Goal: Information Seeking & Learning: Learn about a topic

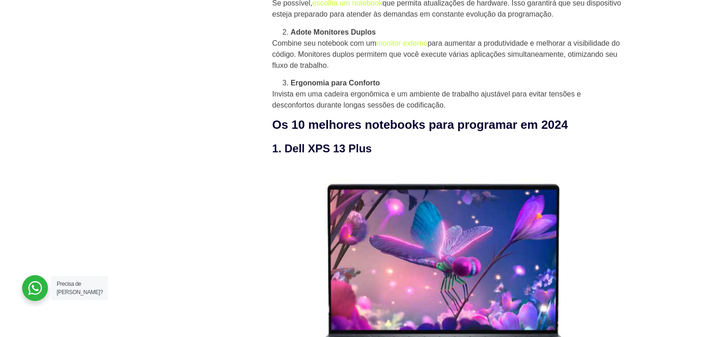
scroll to position [940, 0]
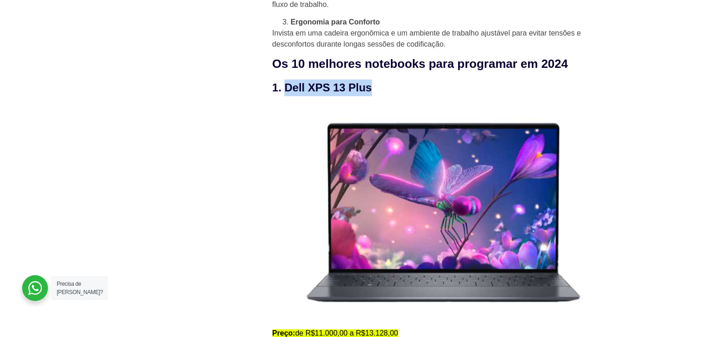
drag, startPoint x: 380, startPoint y: 91, endPoint x: 283, endPoint y: 91, distance: 96.8
click at [283, 91] on h3 "1. Dell XPS 13 Plus" at bounding box center [447, 87] width 350 height 17
copy h3 "Dell XPS 13 Plus"
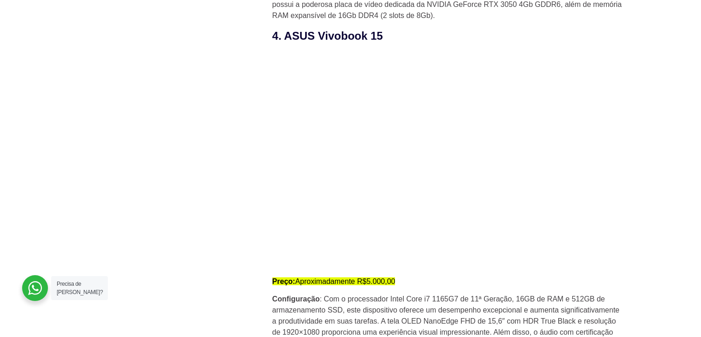
scroll to position [2084, 0]
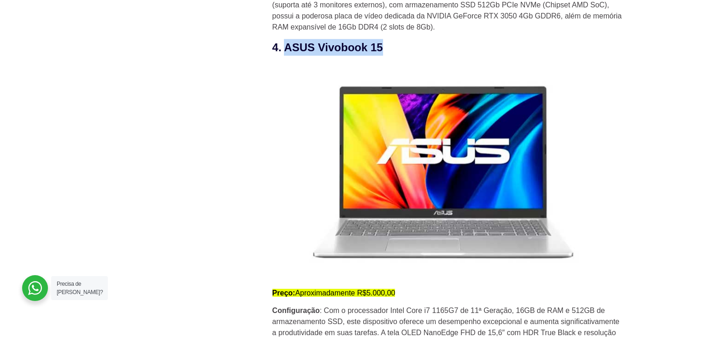
drag, startPoint x: 390, startPoint y: 50, endPoint x: 283, endPoint y: 49, distance: 106.0
click at [283, 49] on h3 "4. ASUS Vivobook 15" at bounding box center [447, 47] width 350 height 17
copy h3 "ASUS Vivobook 15"
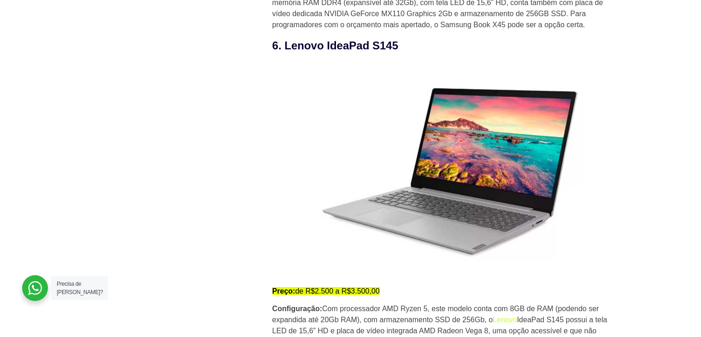
scroll to position [2637, 0]
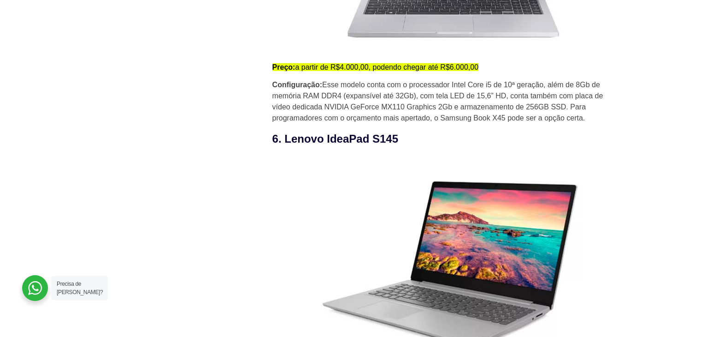
drag, startPoint x: 401, startPoint y: 144, endPoint x: 285, endPoint y: 141, distance: 115.7
click at [285, 141] on h3 "6. Lenovo IdeaPad S145" at bounding box center [447, 138] width 350 height 17
copy h3 "Lenovo IdeaPad S145"
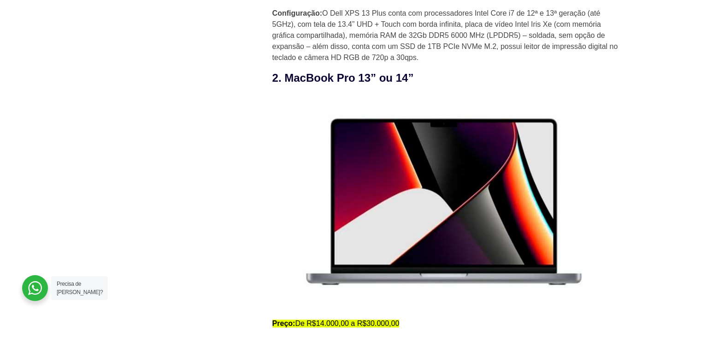
scroll to position [1261, 0]
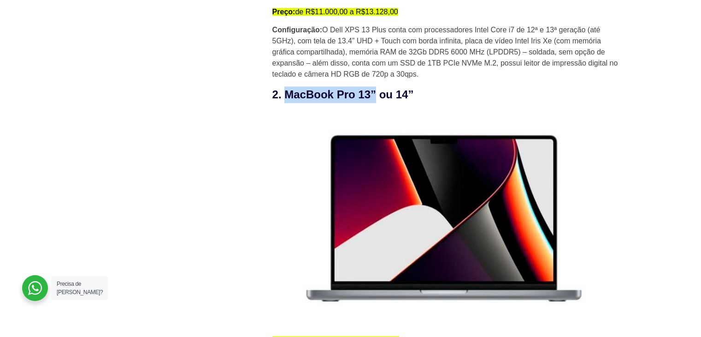
drag, startPoint x: 376, startPoint y: 98, endPoint x: 284, endPoint y: 91, distance: 92.5
click at [284, 91] on h3 "2. MacBook Pro 13” ou 14”" at bounding box center [447, 94] width 350 height 17
copy h3 "MacBook Pro 13”"
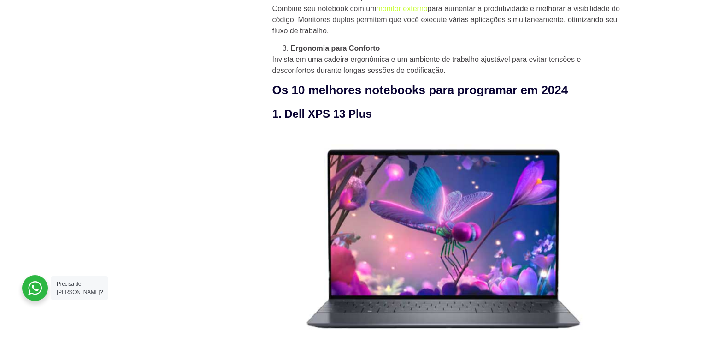
scroll to position [911, 0]
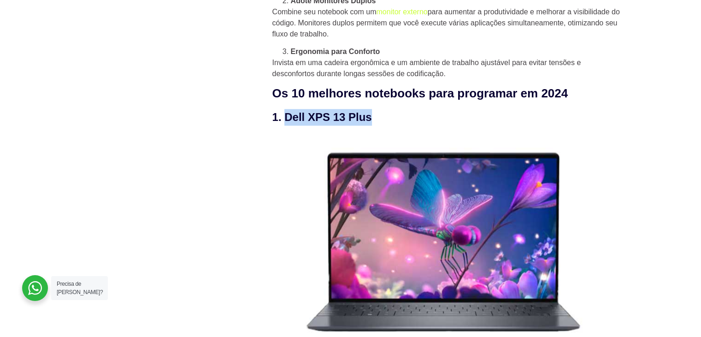
drag, startPoint x: 375, startPoint y: 117, endPoint x: 285, endPoint y: 118, distance: 89.4
click at [285, 118] on h3 "1. Dell XPS 13 Plus" at bounding box center [447, 117] width 350 height 17
copy h3 "Dell XPS 13 Plus"
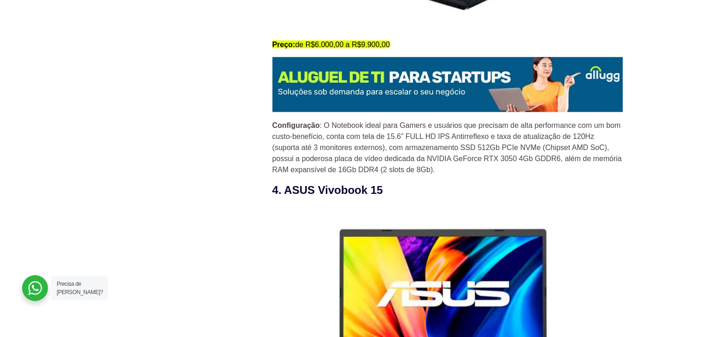
scroll to position [1943, 0]
